Goal: Task Accomplishment & Management: Use online tool/utility

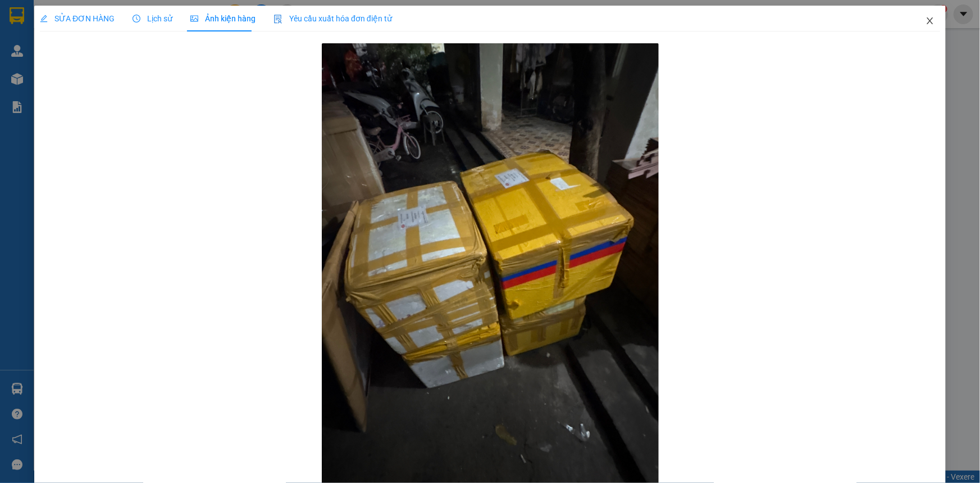
click at [927, 20] on icon "close" at bounding box center [930, 20] width 6 height 7
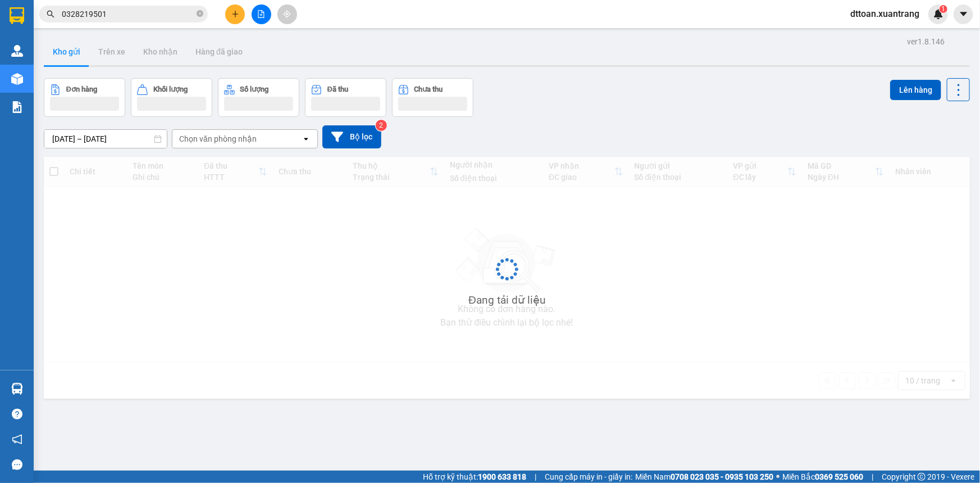
click at [127, 16] on input "0328219501" at bounding box center [128, 14] width 133 height 12
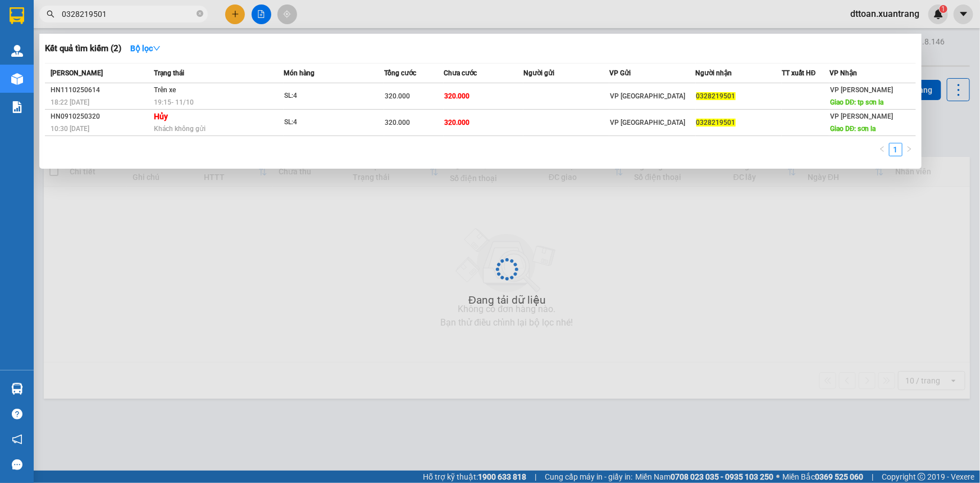
click at [127, 16] on input "0328219501" at bounding box center [128, 14] width 133 height 12
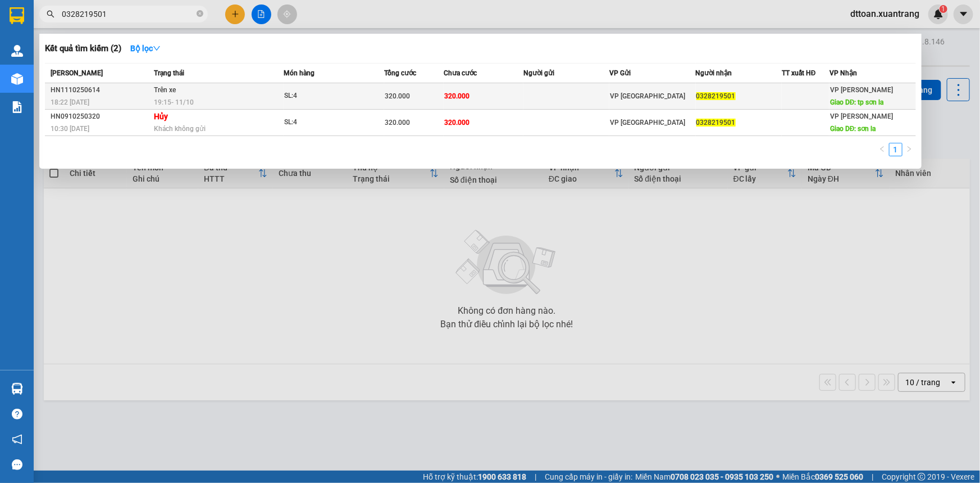
click at [429, 107] on td "320.000" at bounding box center [414, 96] width 60 height 26
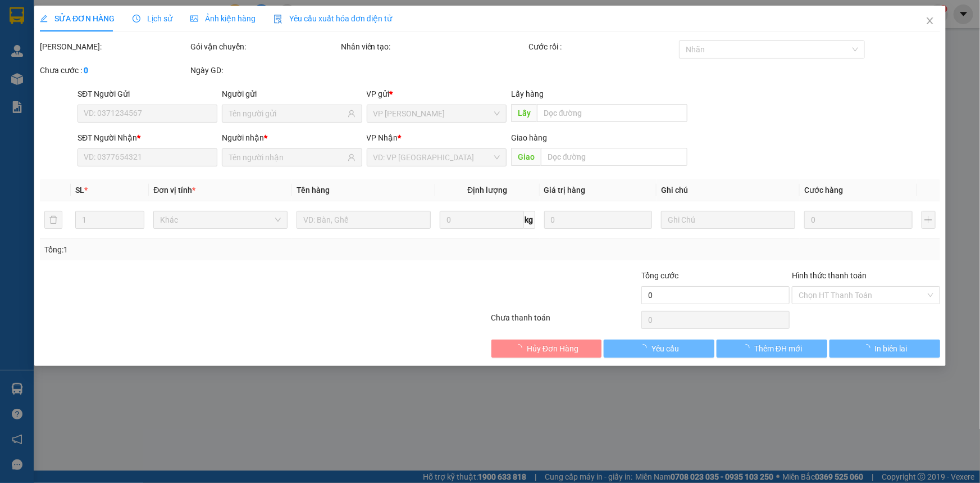
type input "0328219501"
type input "tp sơn la"
type input "320.000"
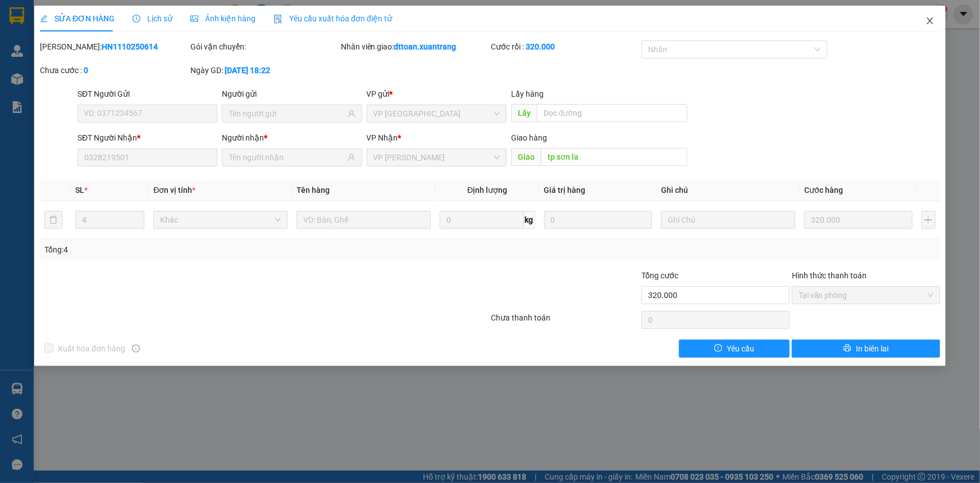
click at [929, 20] on icon "close" at bounding box center [930, 20] width 6 height 7
